Goal: Check status: Check status

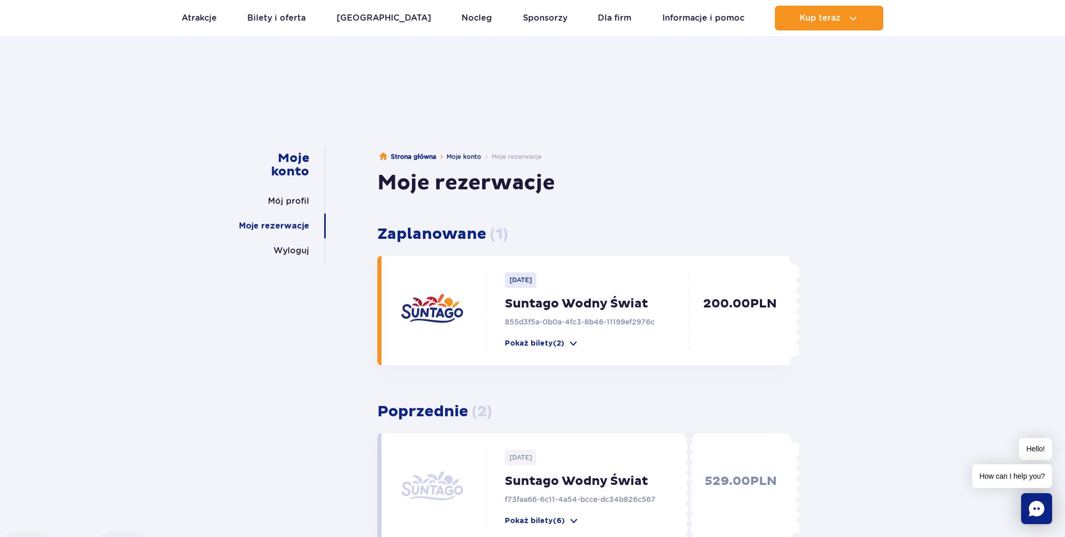
scroll to position [17, 0]
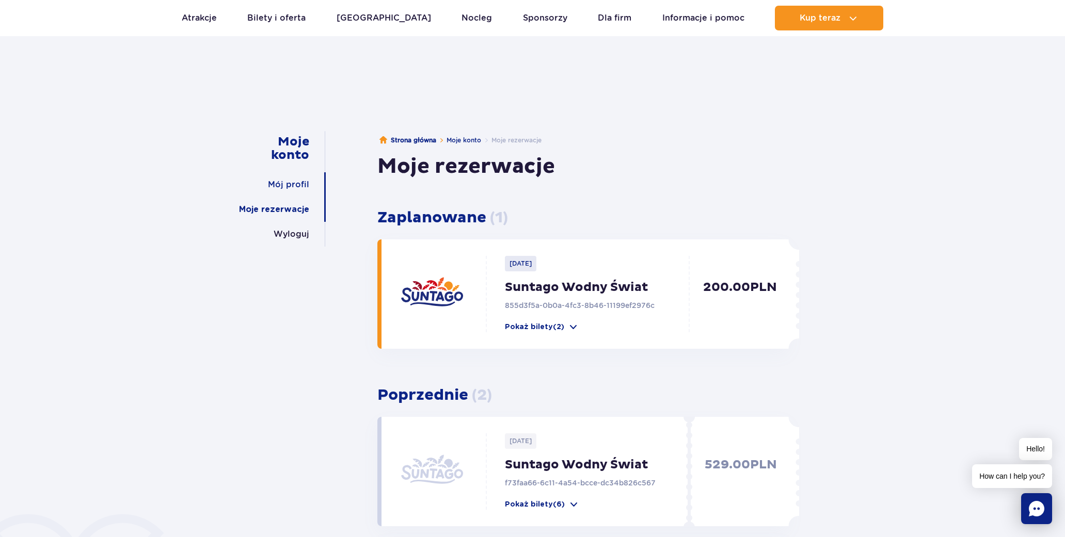
click at [302, 187] on link "Mój profil" at bounding box center [288, 184] width 41 height 25
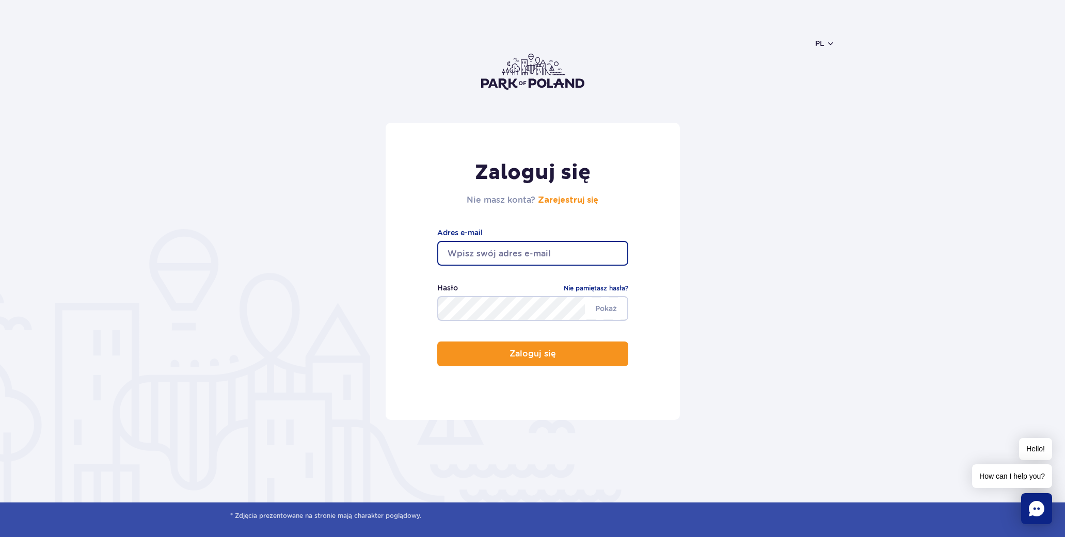
type input "bogdanpol@gmail.com"
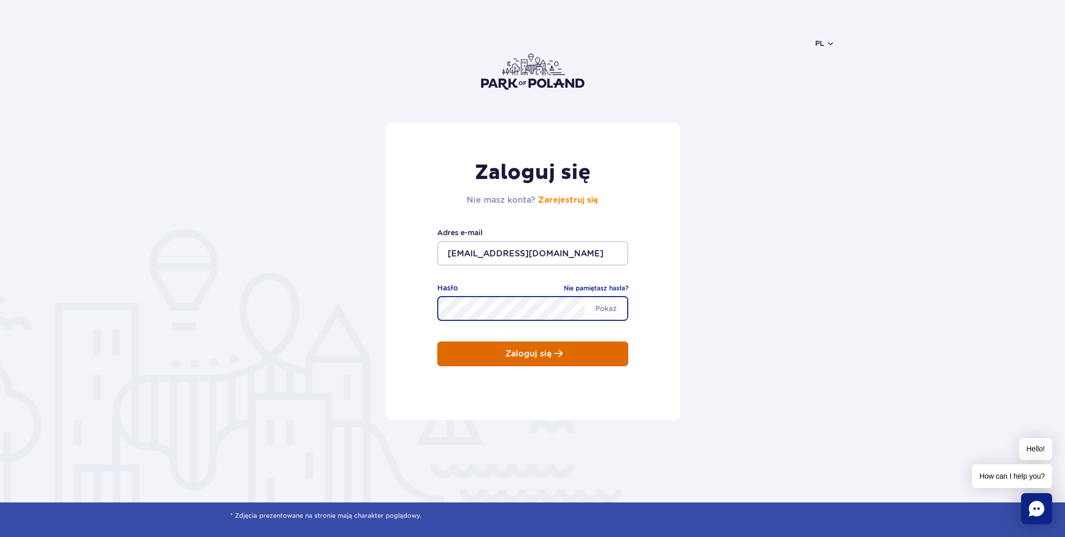
click at [510, 365] on button "Zaloguj się" at bounding box center [532, 354] width 191 height 25
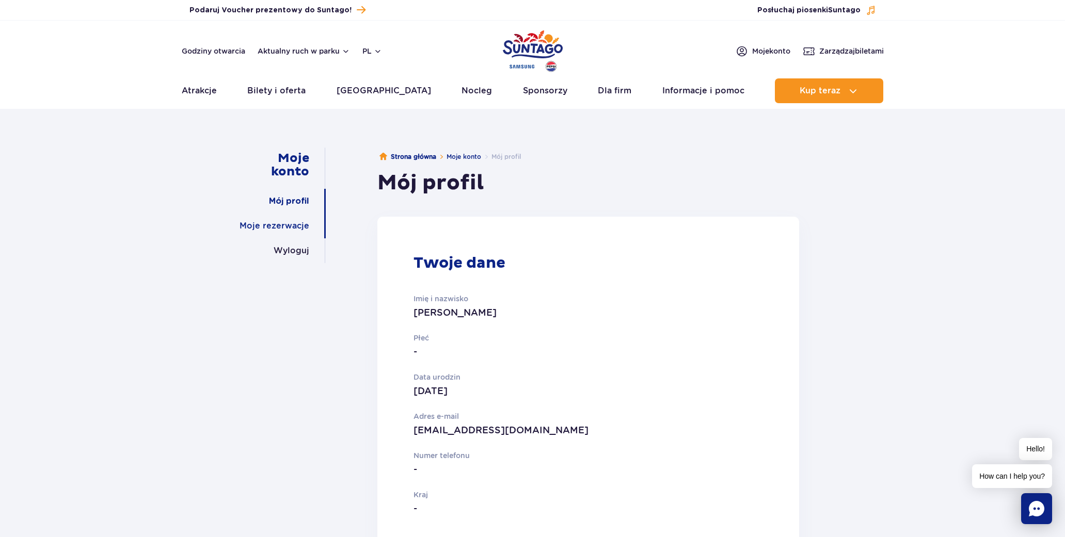
click at [300, 229] on link "Moje rezerwacje" at bounding box center [275, 226] width 70 height 25
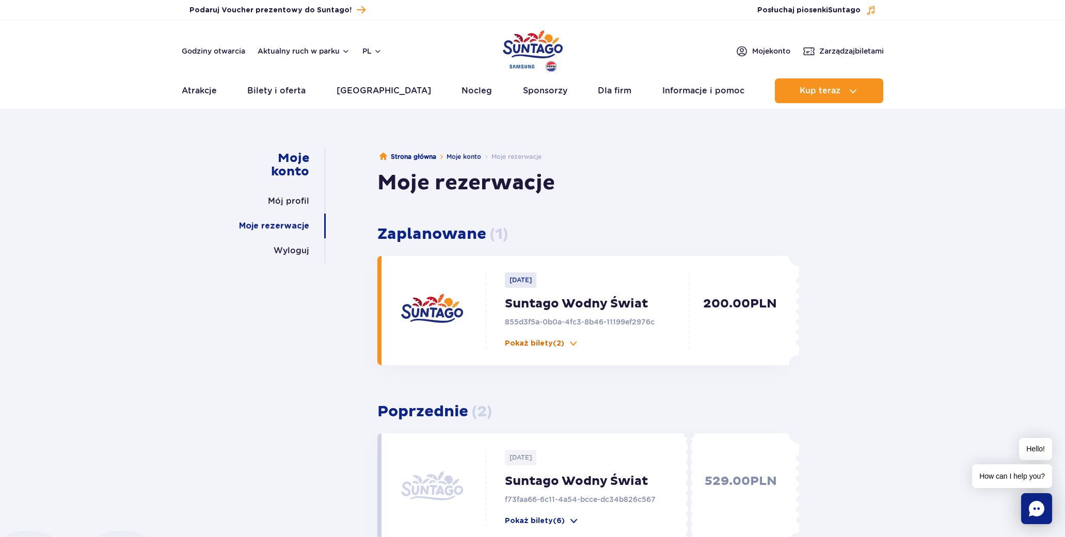
click at [568, 343] on span at bounding box center [573, 344] width 10 height 10
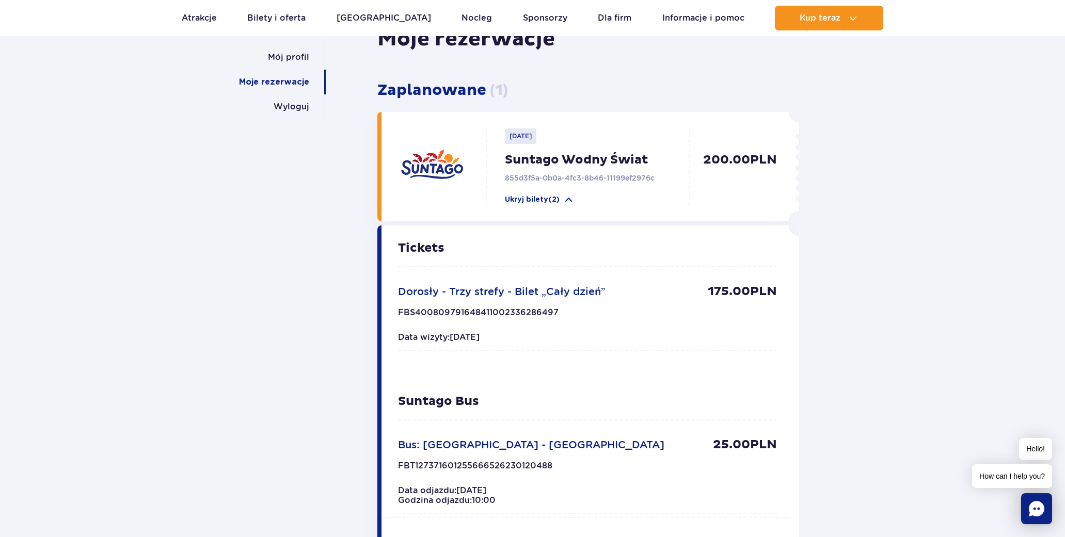
scroll to position [140, 0]
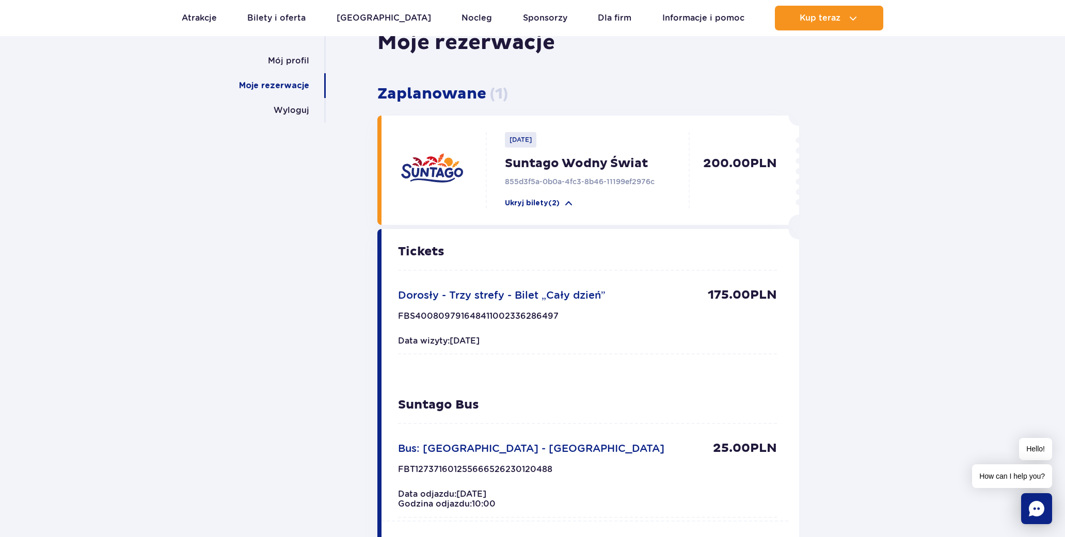
click at [516, 297] on span "Dorosły - Trzy strefy - Bilet „Cały dzień”" at bounding box center [502, 295] width 208 height 12
